Goal: Task Accomplishment & Management: Manage account settings

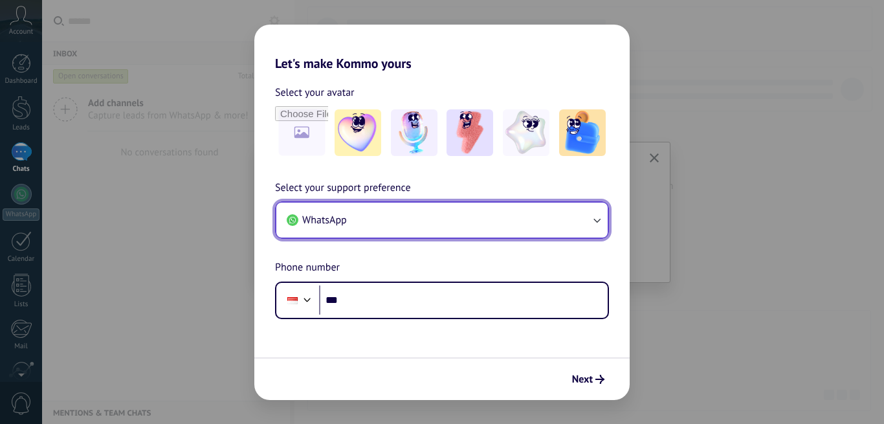
click at [595, 221] on icon "button" at bounding box center [596, 220] width 13 height 13
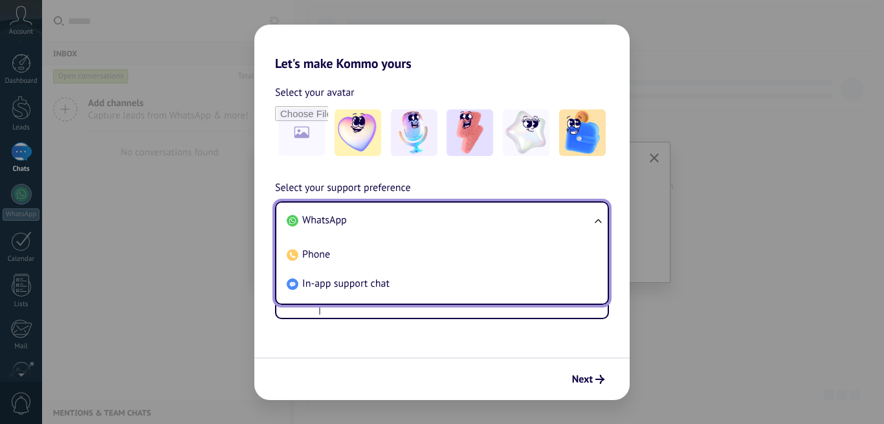
click at [595, 221] on ul "WhatsApp Phone In-app support chat" at bounding box center [442, 253] width 334 height 104
click at [596, 216] on ul "WhatsApp Phone In-app support chat" at bounding box center [442, 253] width 334 height 104
click at [596, 223] on ul "WhatsApp Phone In-app support chat" at bounding box center [442, 253] width 334 height 104
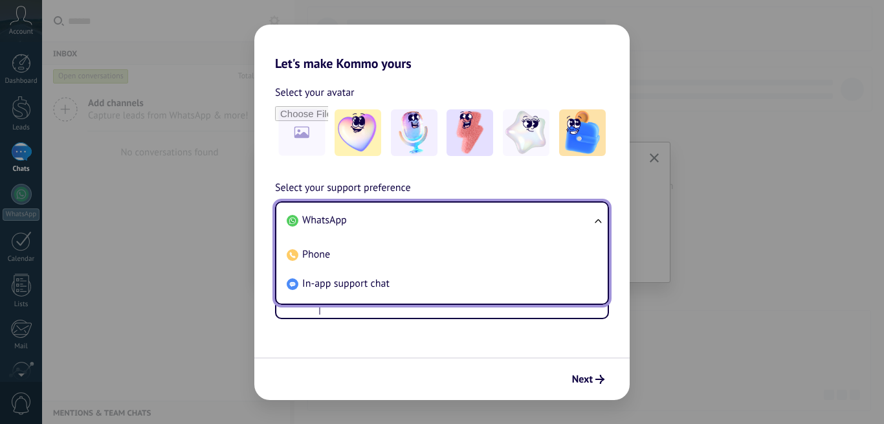
click at [597, 220] on ul "WhatsApp Phone In-app support chat" at bounding box center [442, 253] width 334 height 104
click at [559, 214] on li "WhatsApp" at bounding box center [439, 220] width 316 height 29
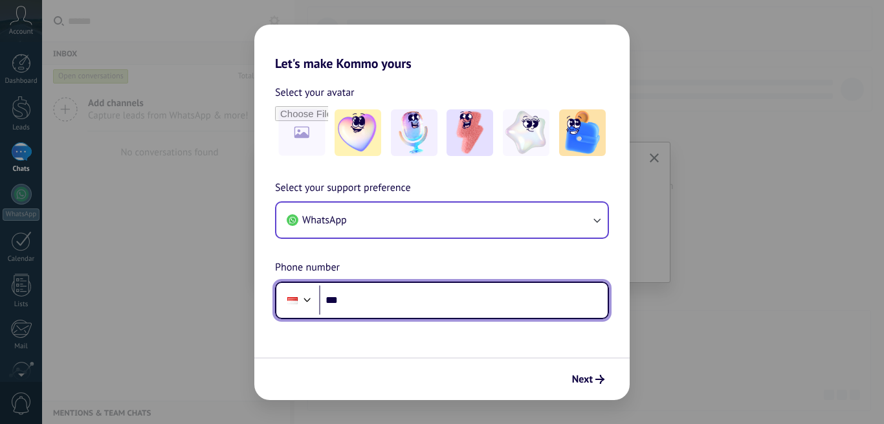
click at [493, 302] on input "***" at bounding box center [463, 300] width 289 height 30
type input "**********"
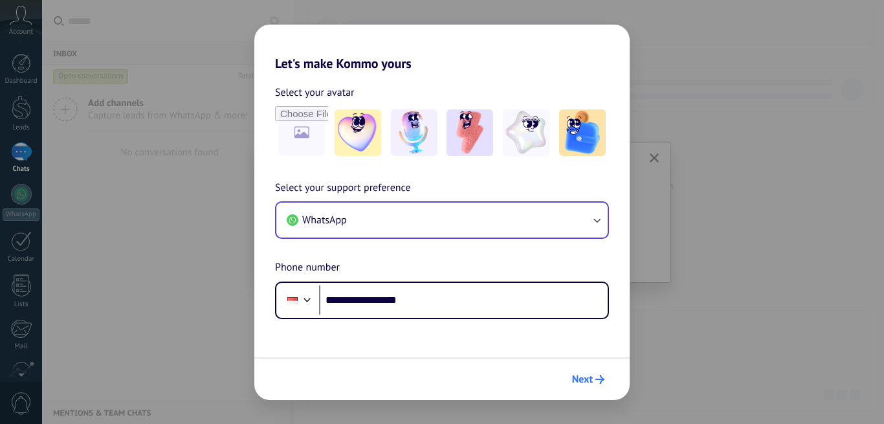
click at [598, 378] on icon "submit" at bounding box center [599, 379] width 9 height 9
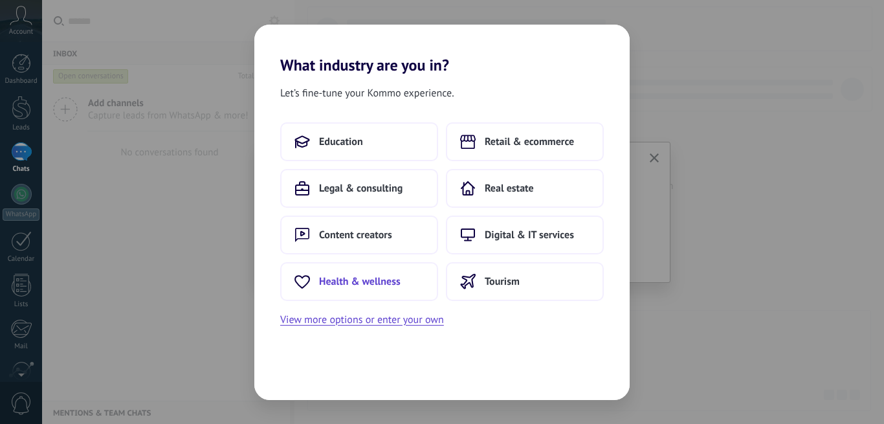
click at [350, 281] on span "Health & wellness" at bounding box center [360, 281] width 82 height 13
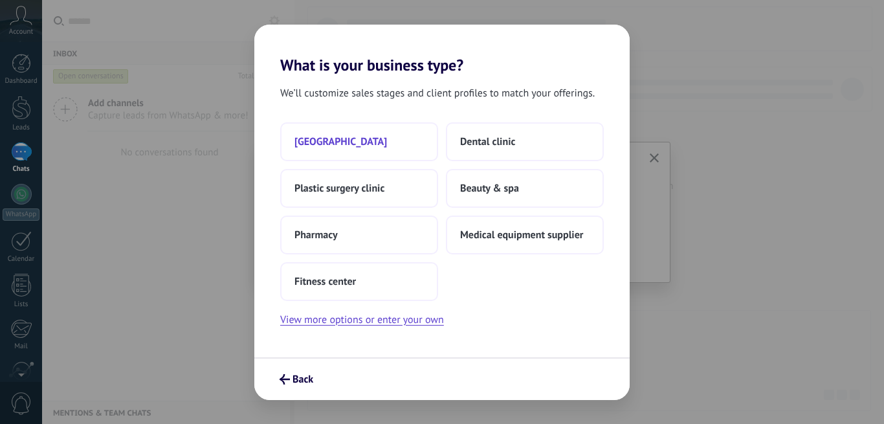
click at [349, 137] on span "[GEOGRAPHIC_DATA]" at bounding box center [340, 141] width 93 height 13
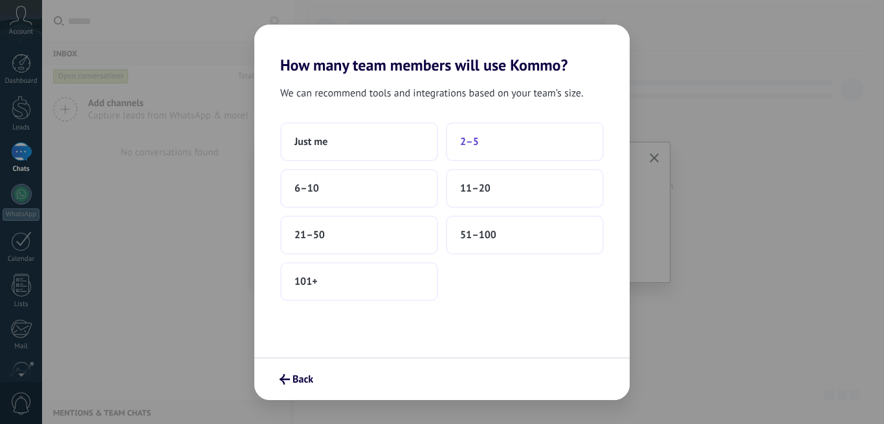
click at [467, 143] on span "2–5" at bounding box center [469, 141] width 19 height 13
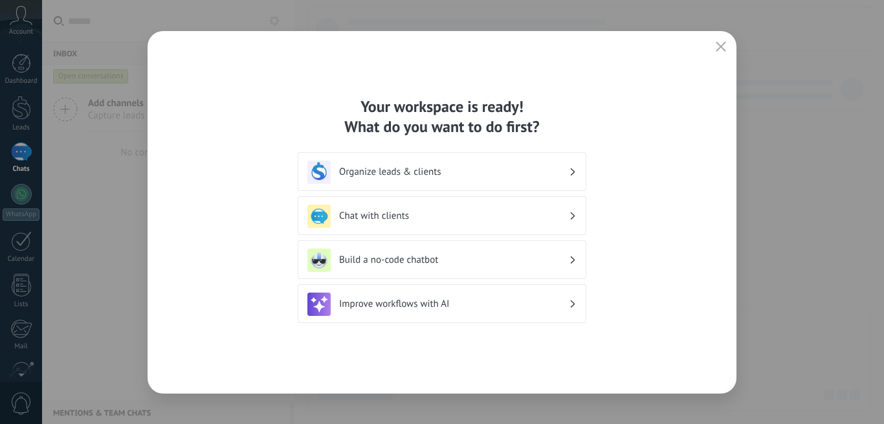
click at [433, 170] on h3 "Organize leads & clients" at bounding box center [454, 172] width 230 height 12
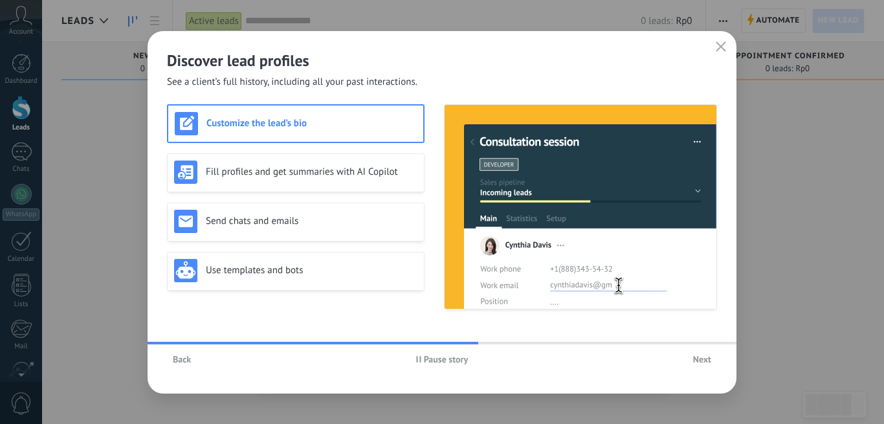
click at [425, 357] on span "Pause story" at bounding box center [446, 359] width 45 height 9
click at [186, 360] on span "Back" at bounding box center [182, 359] width 18 height 9
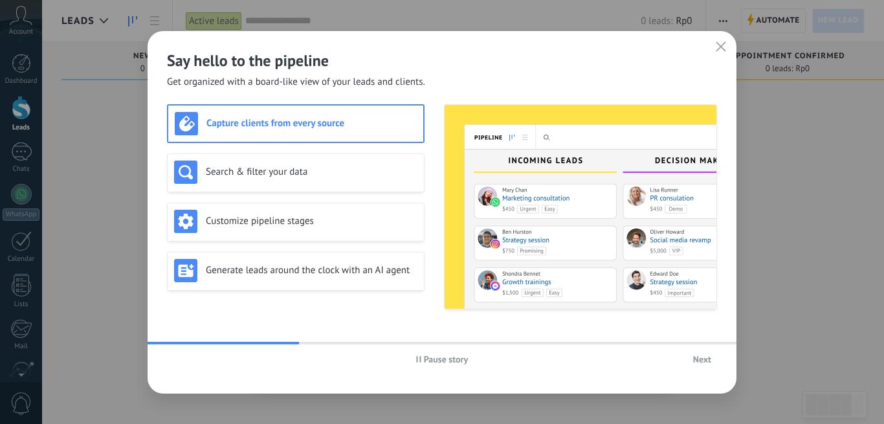
click at [424, 359] on span "Pause story" at bounding box center [446, 359] width 45 height 9
click at [434, 360] on span "Play story" at bounding box center [446, 359] width 38 height 9
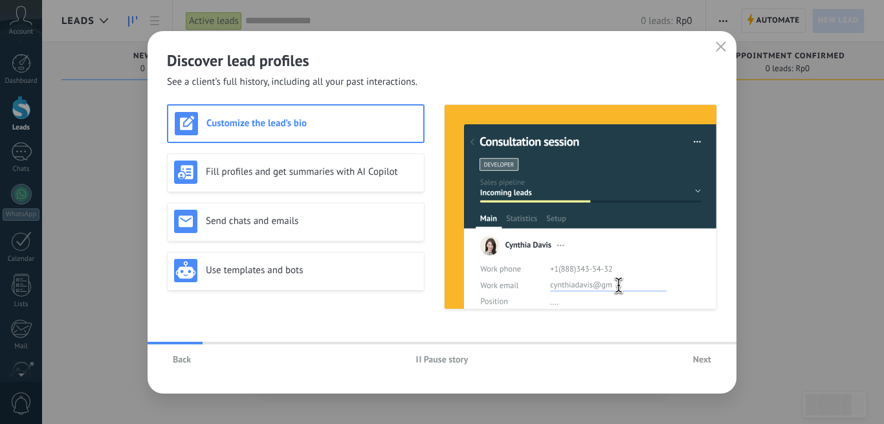
click at [434, 360] on span "Pause story" at bounding box center [446, 359] width 45 height 9
click at [434, 360] on span "Play story" at bounding box center [446, 359] width 38 height 9
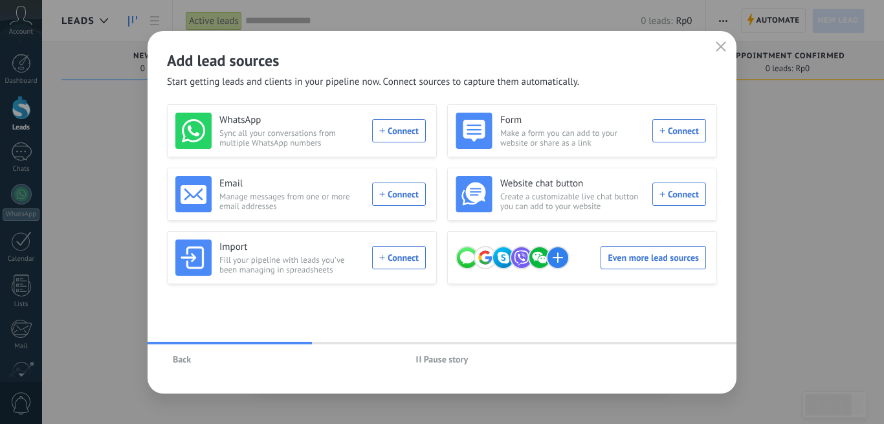
click at [434, 360] on span "Pause story" at bounding box center [446, 359] width 45 height 9
click at [618, 254] on div "Even more lead sources" at bounding box center [581, 257] width 250 height 36
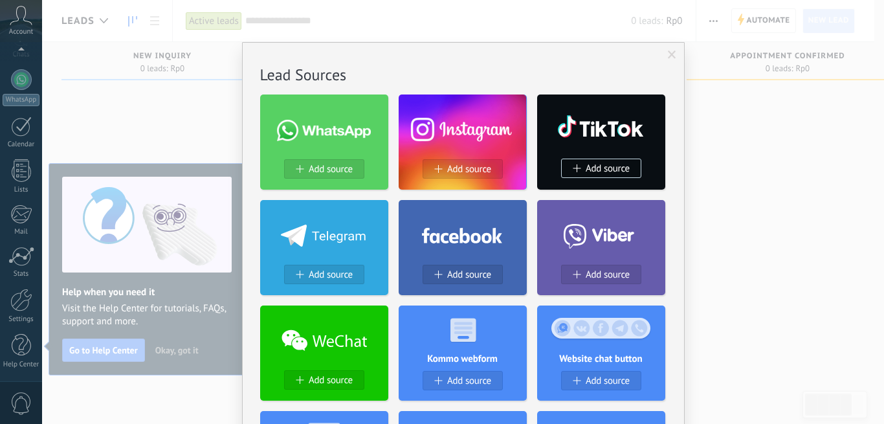
click at [670, 58] on span at bounding box center [672, 54] width 8 height 9
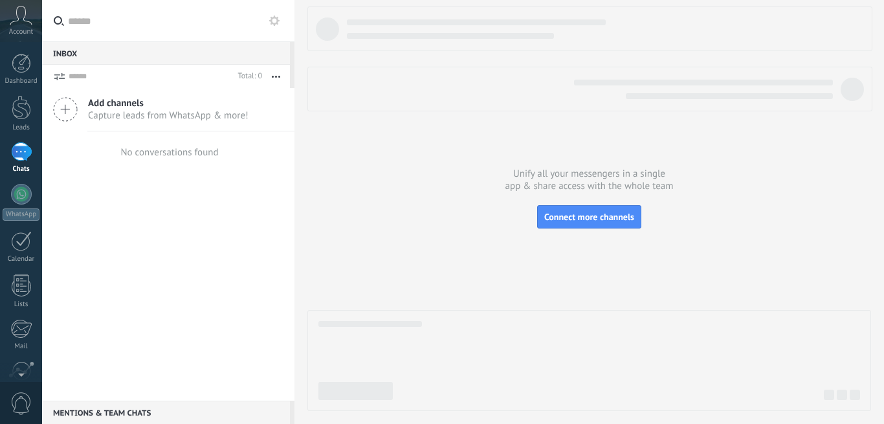
click at [214, 101] on span "Add channels" at bounding box center [168, 103] width 160 height 12
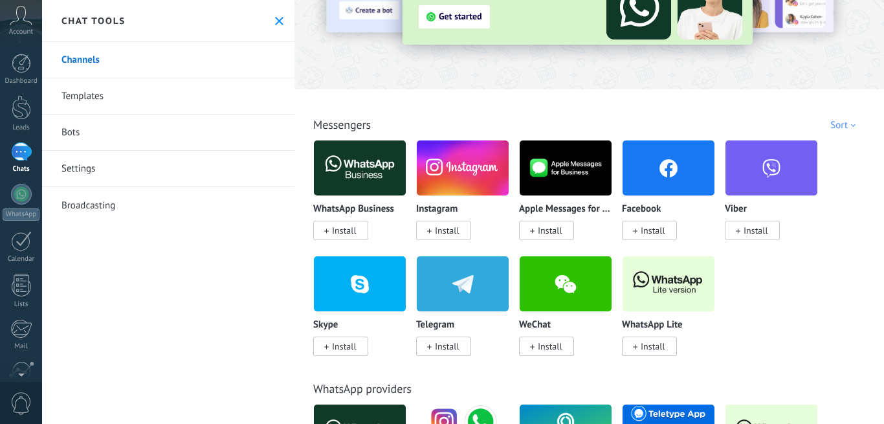
click at [22, 26] on div "Account" at bounding box center [21, 21] width 42 height 42
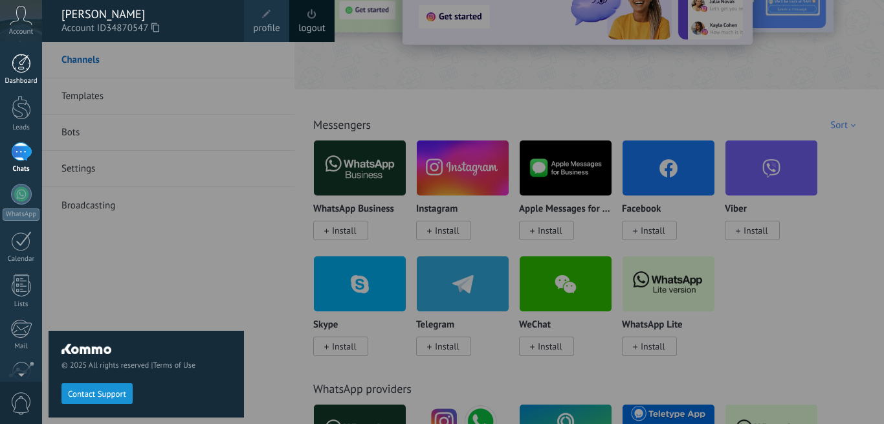
click at [20, 65] on div at bounding box center [21, 63] width 19 height 19
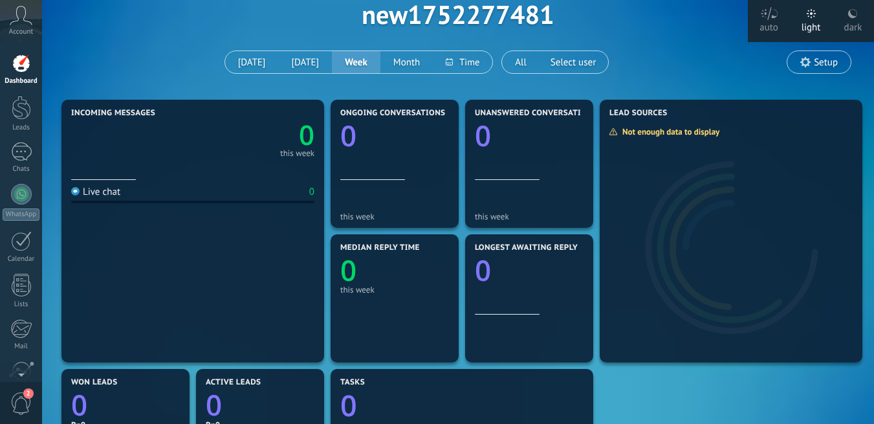
scroll to position [41, 0]
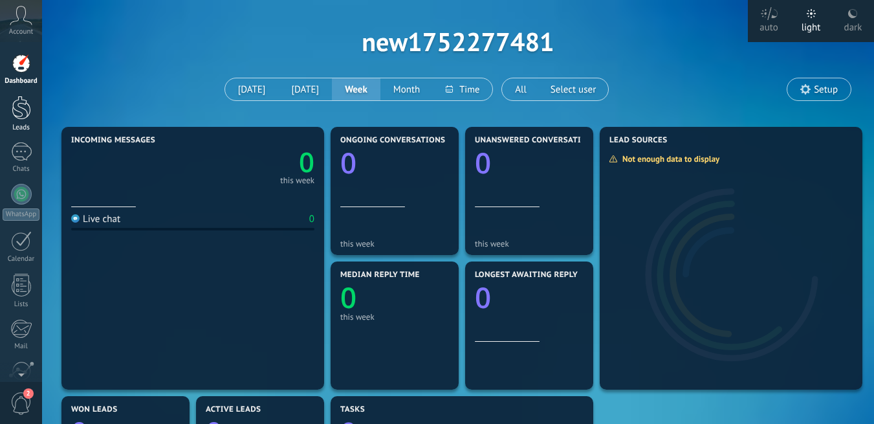
click at [24, 115] on div at bounding box center [21, 108] width 19 height 24
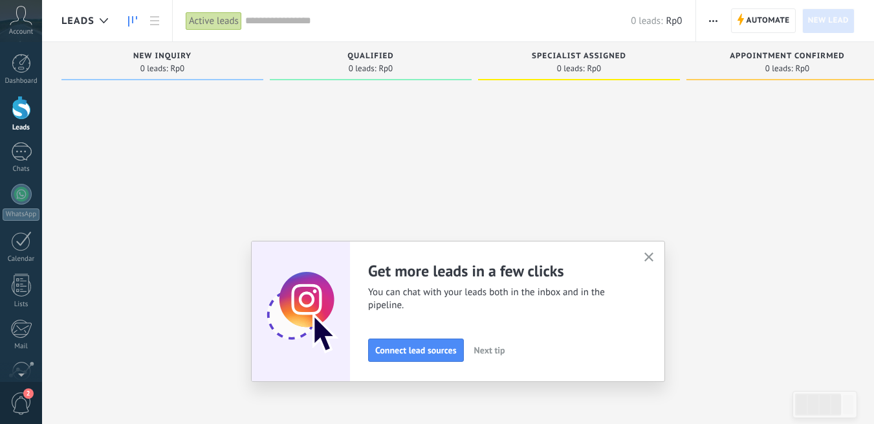
click at [648, 256] on button "button" at bounding box center [649, 257] width 16 height 17
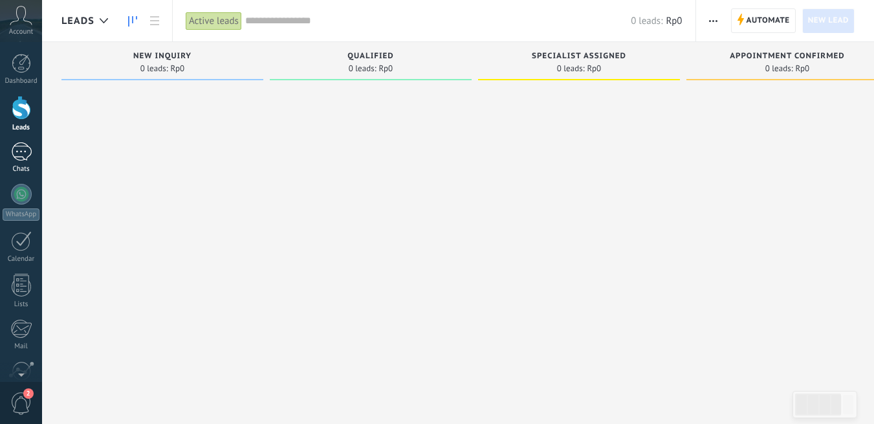
click at [19, 155] on div at bounding box center [21, 151] width 21 height 19
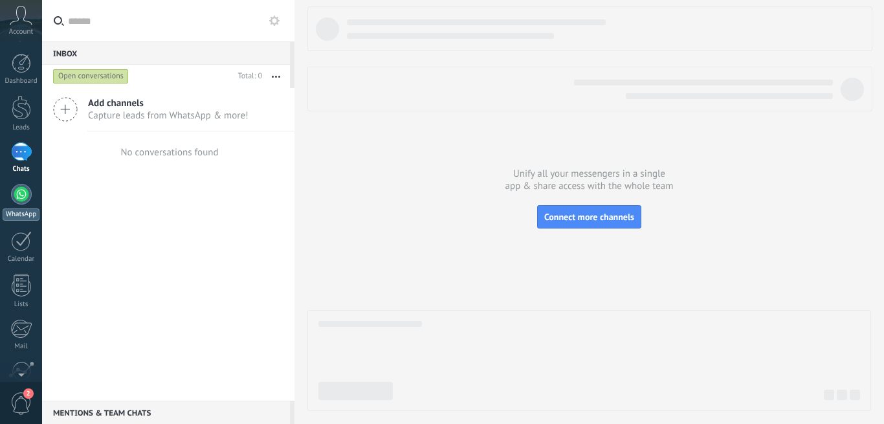
click at [29, 196] on div at bounding box center [21, 194] width 21 height 21
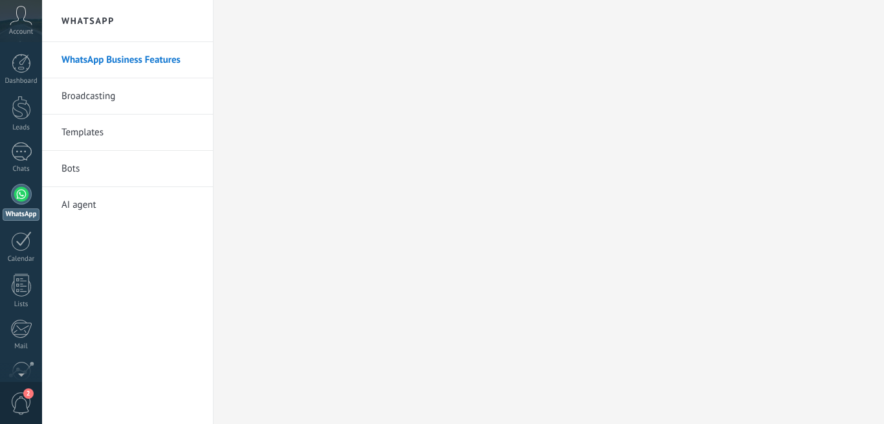
click at [85, 96] on link "Broadcasting" at bounding box center [130, 96] width 138 height 36
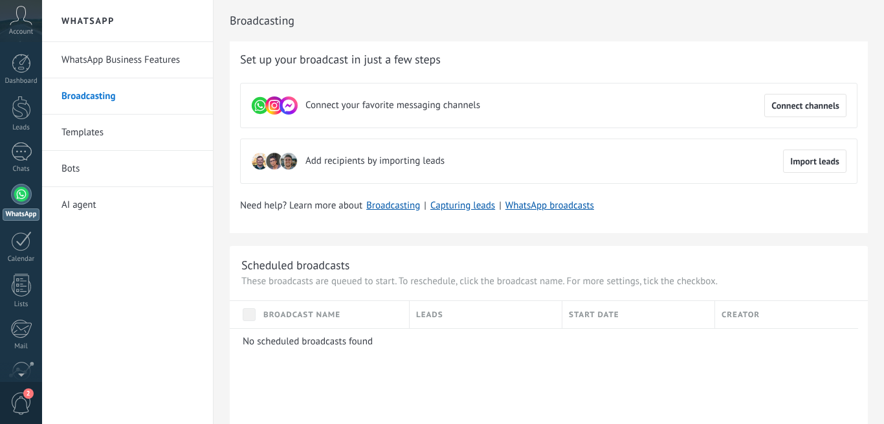
click at [79, 135] on link "Templates" at bounding box center [130, 133] width 138 height 36
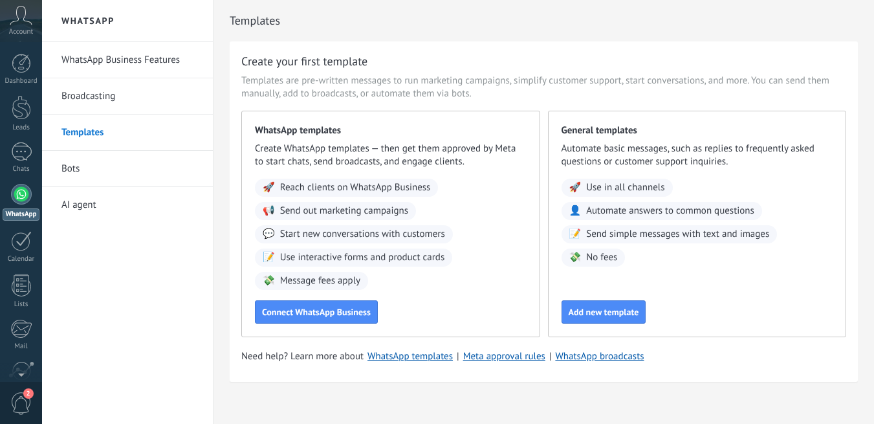
click at [74, 168] on link "Bots" at bounding box center [130, 169] width 138 height 36
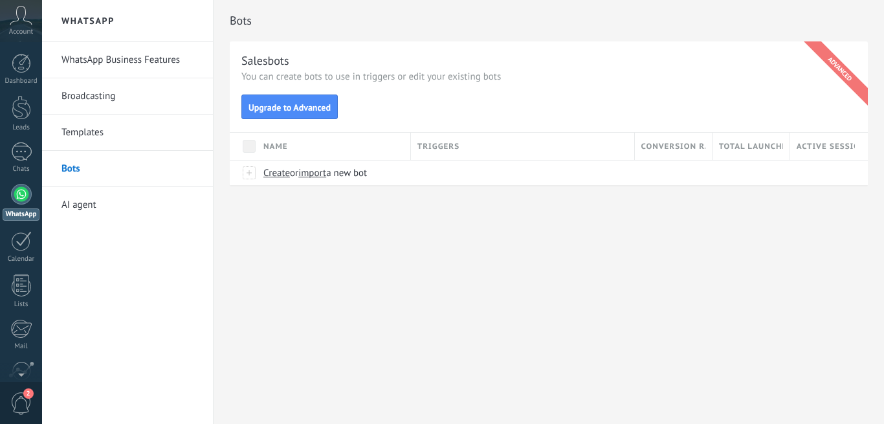
click at [71, 208] on link "AI agent" at bounding box center [130, 205] width 138 height 36
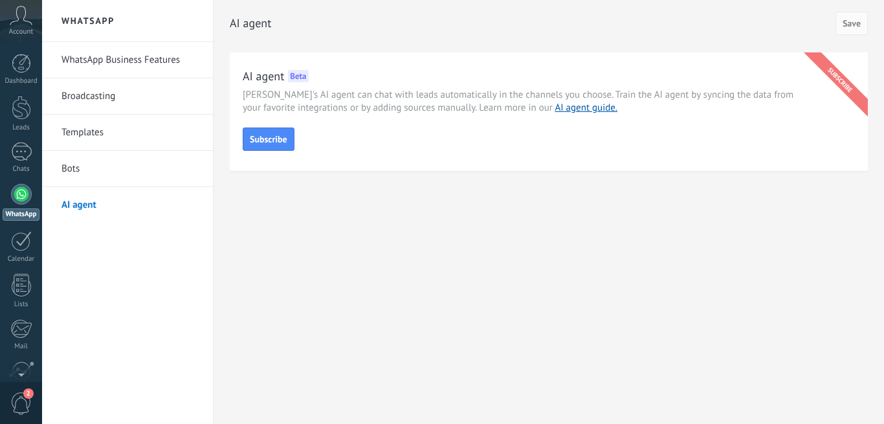
click at [72, 169] on link "Bots" at bounding box center [130, 169] width 138 height 36
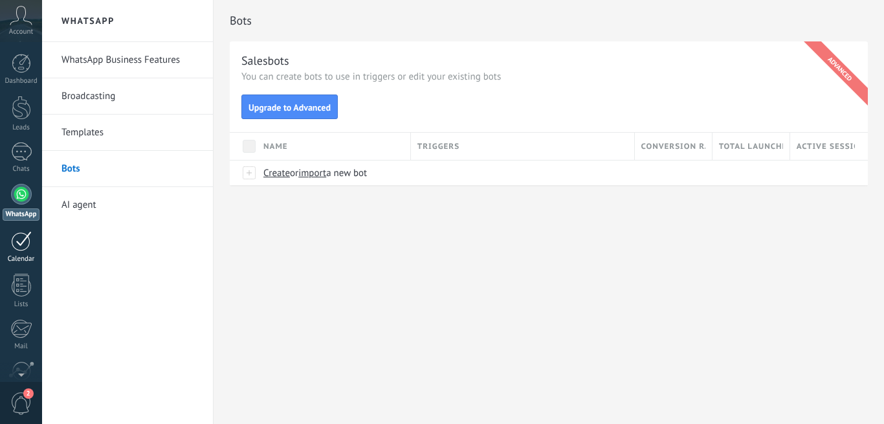
click at [27, 245] on div at bounding box center [21, 241] width 21 height 20
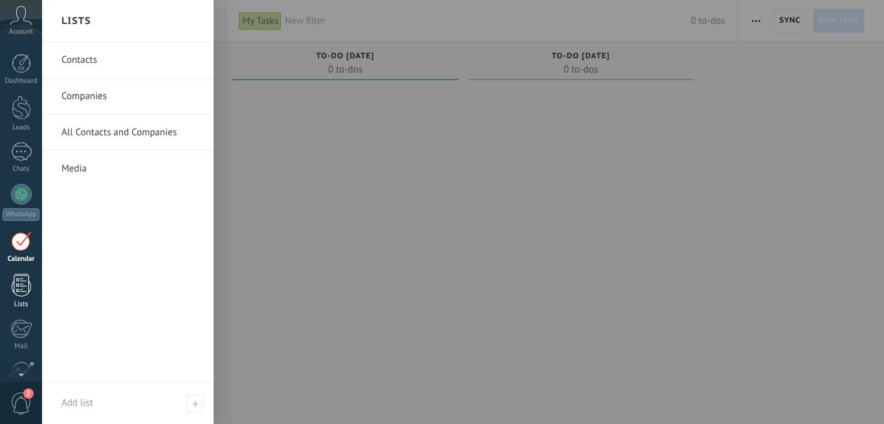
click at [16, 285] on div at bounding box center [21, 285] width 19 height 23
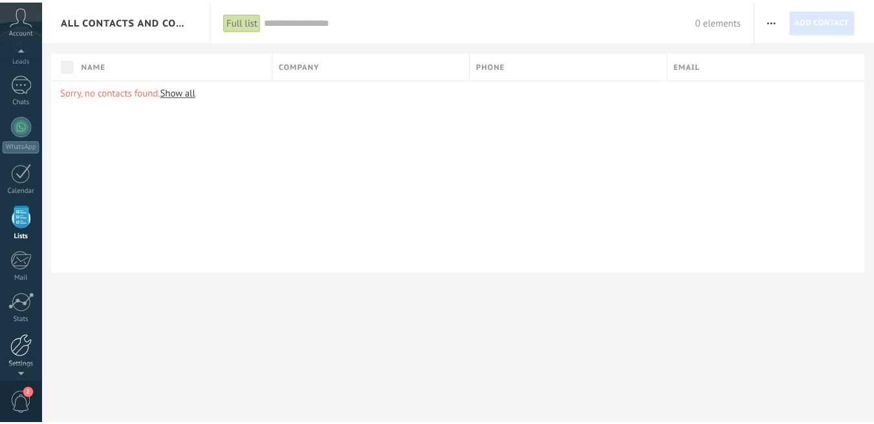
scroll to position [74, 0]
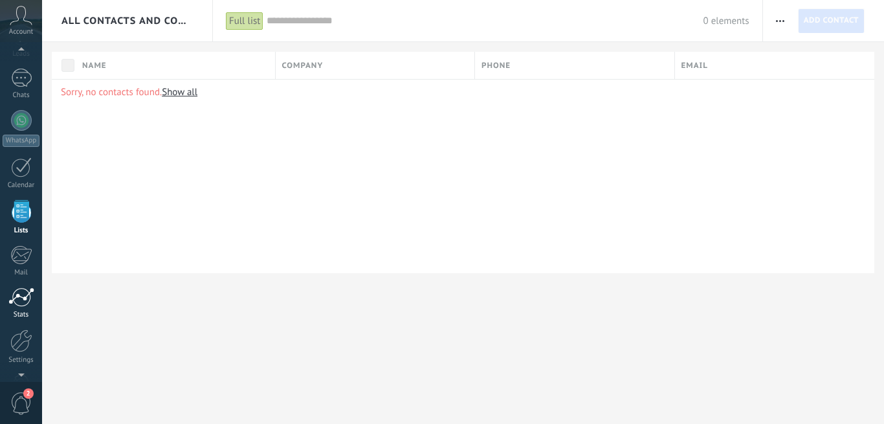
click at [22, 309] on link "Stats" at bounding box center [21, 303] width 42 height 32
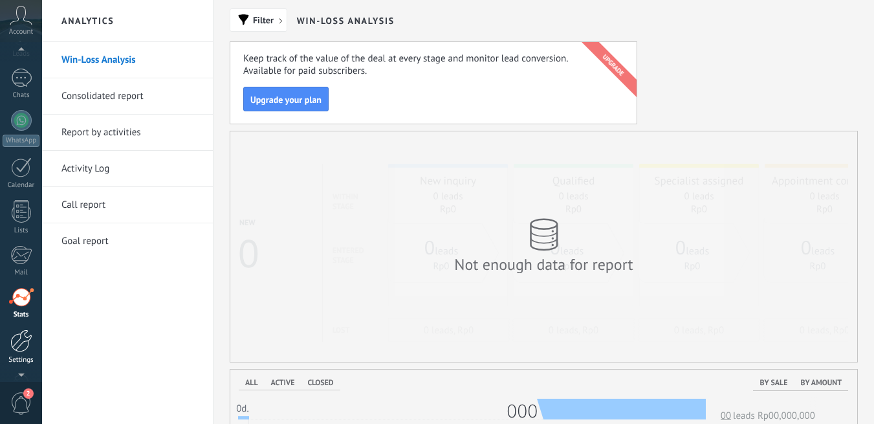
click at [21, 340] on div at bounding box center [21, 340] width 22 height 23
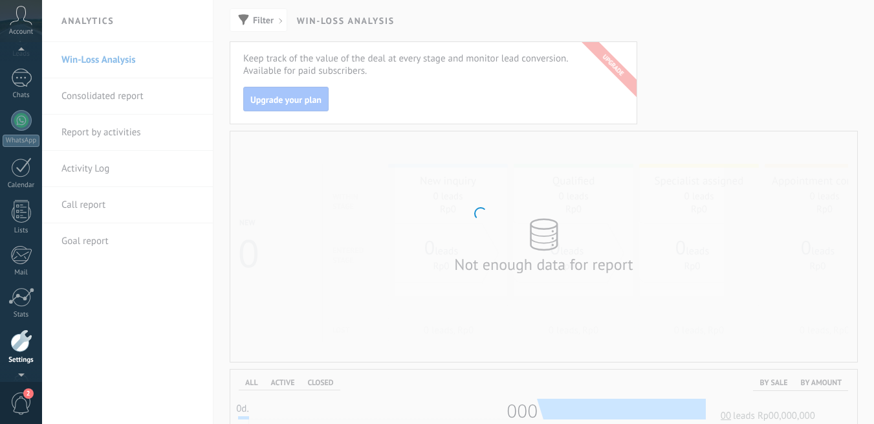
scroll to position [115, 0]
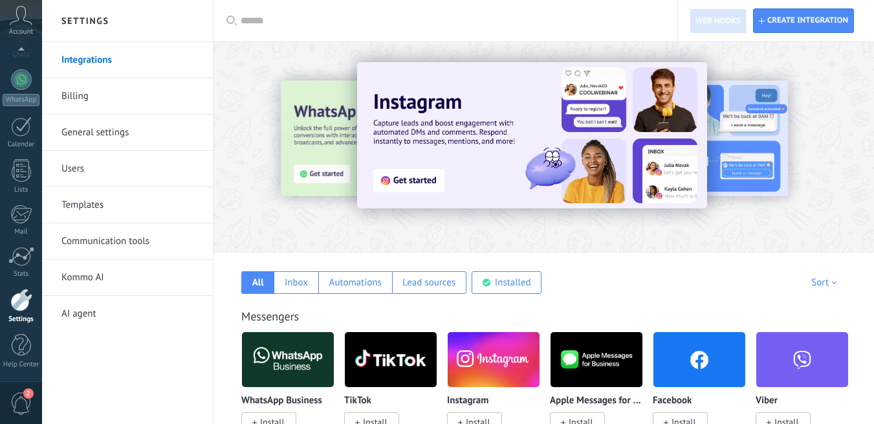
click at [68, 281] on link "Kommo AI" at bounding box center [130, 277] width 138 height 36
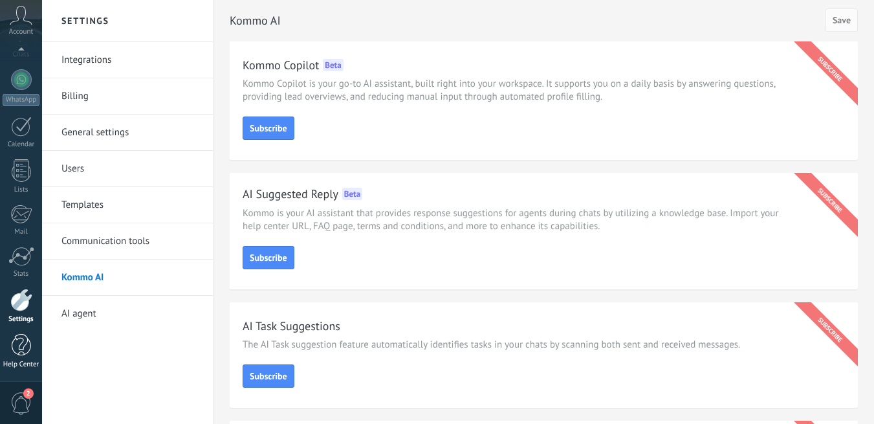
click at [21, 337] on div at bounding box center [21, 345] width 19 height 23
